Goal: Complete application form

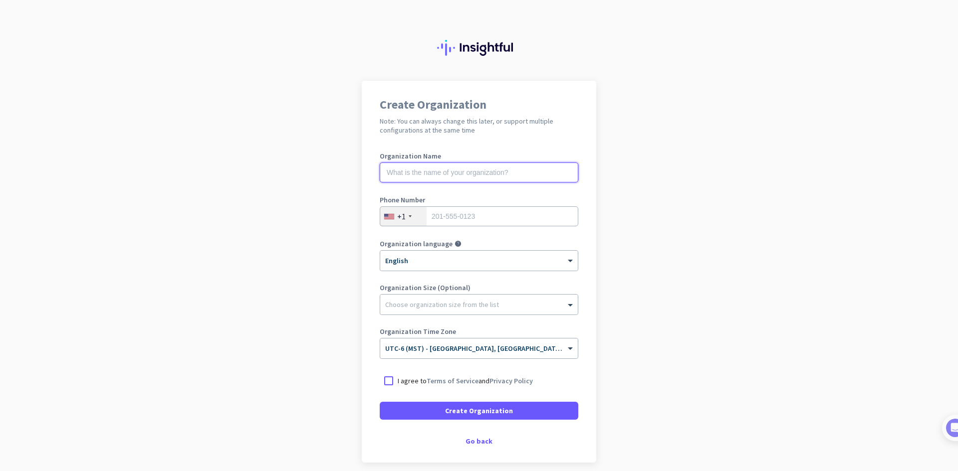
click at [518, 175] on input "text" at bounding box center [479, 173] width 199 height 20
type input "Mercor"
click at [472, 212] on input "tel" at bounding box center [479, 217] width 199 height 20
type input "4036070185"
click at [409, 217] on div at bounding box center [410, 217] width 3 height 2
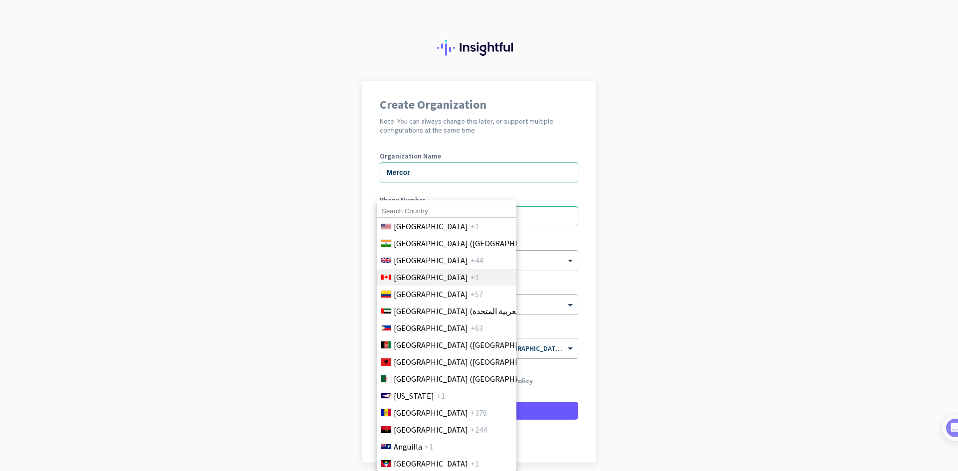
click at [396, 275] on span "[GEOGRAPHIC_DATA]" at bounding box center [431, 277] width 74 height 12
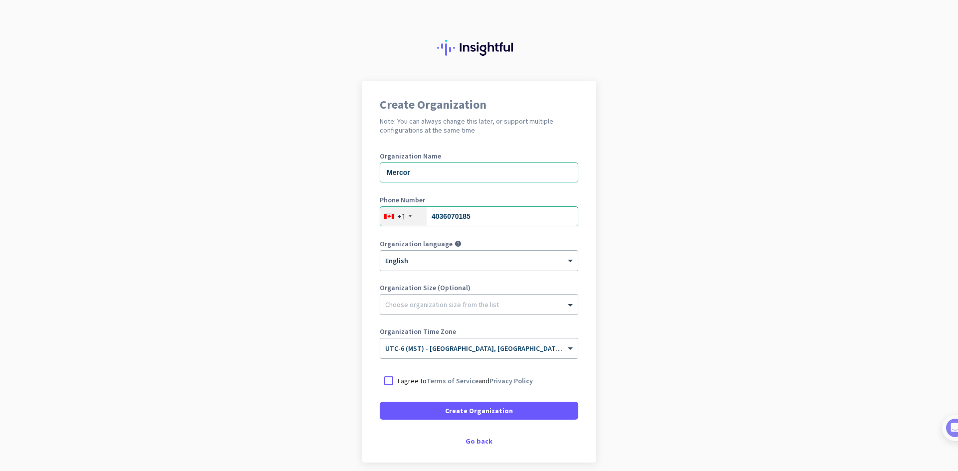
click at [403, 306] on div at bounding box center [479, 302] width 198 height 10
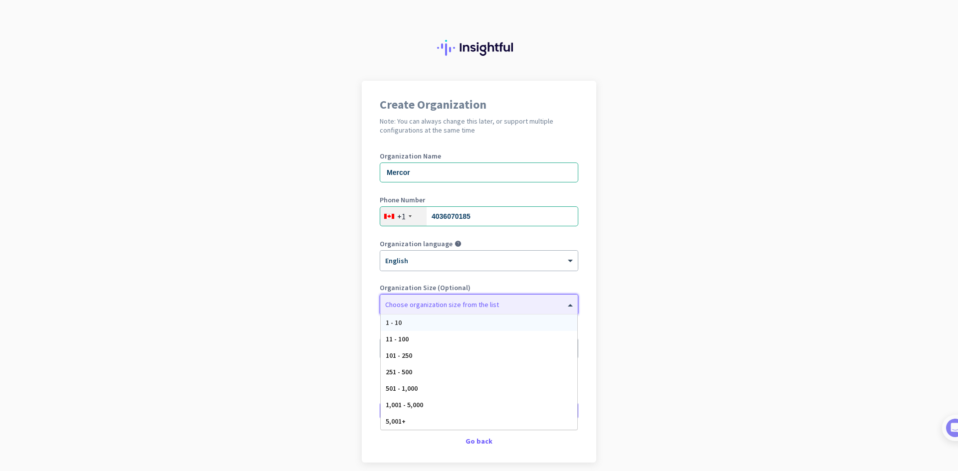
click at [387, 323] on span "1 - 10" at bounding box center [394, 322] width 16 height 9
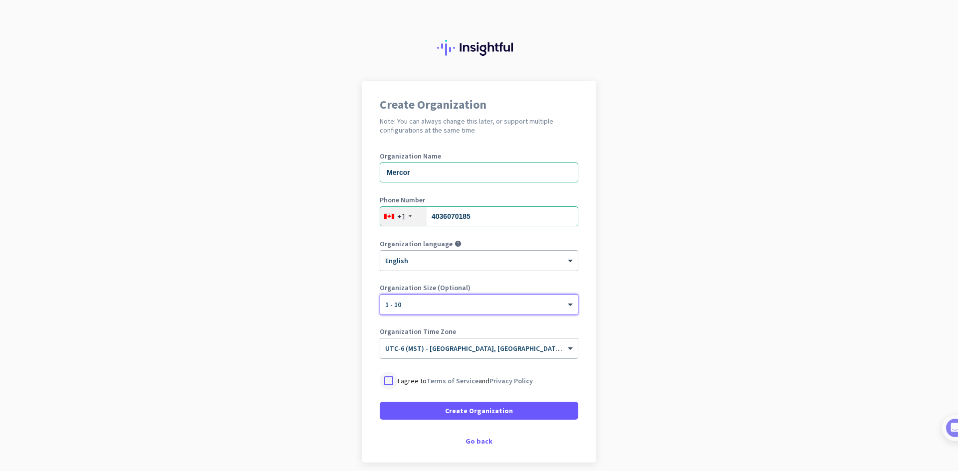
click at [383, 377] on div at bounding box center [389, 381] width 18 height 18
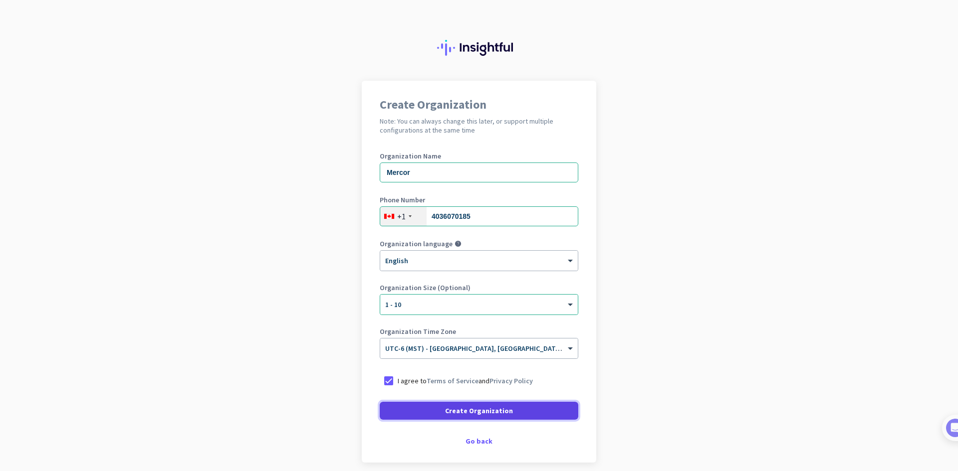
click at [416, 413] on span at bounding box center [479, 411] width 199 height 24
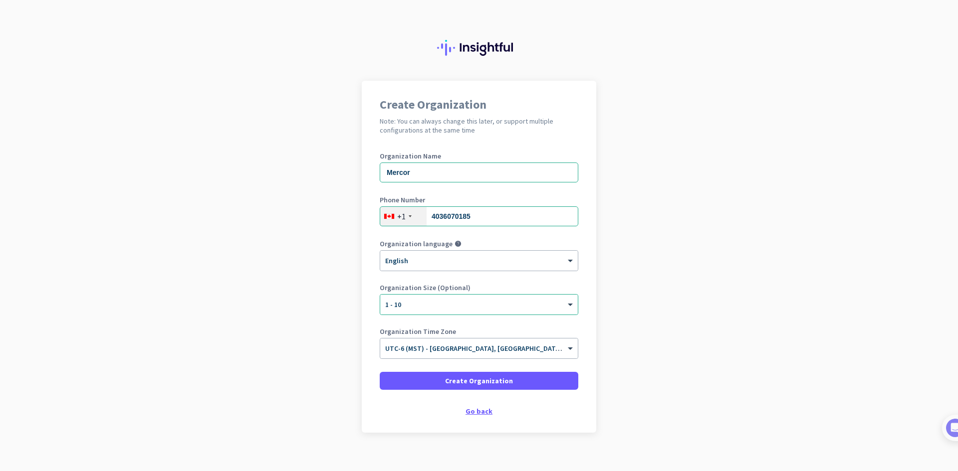
click at [478, 409] on div "Go back" at bounding box center [479, 411] width 199 height 7
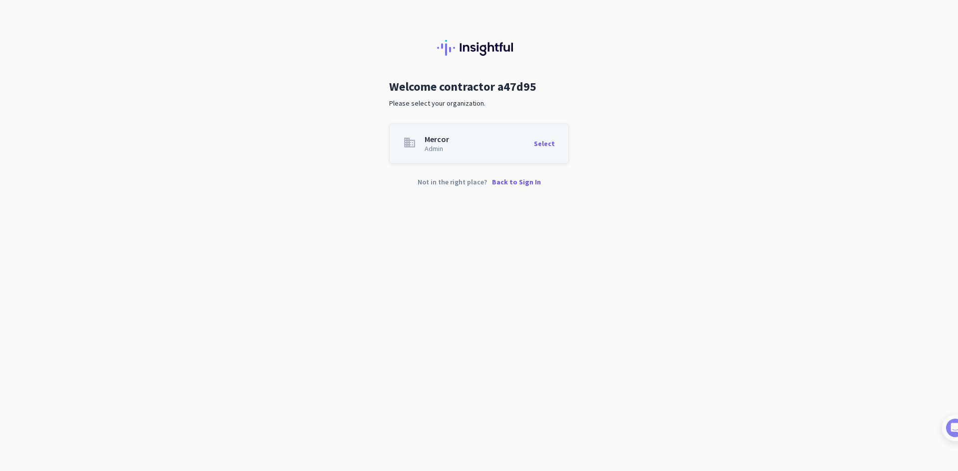
click at [514, 179] on p "Back to Sign In" at bounding box center [516, 182] width 49 height 7
